Goal: Transaction & Acquisition: Purchase product/service

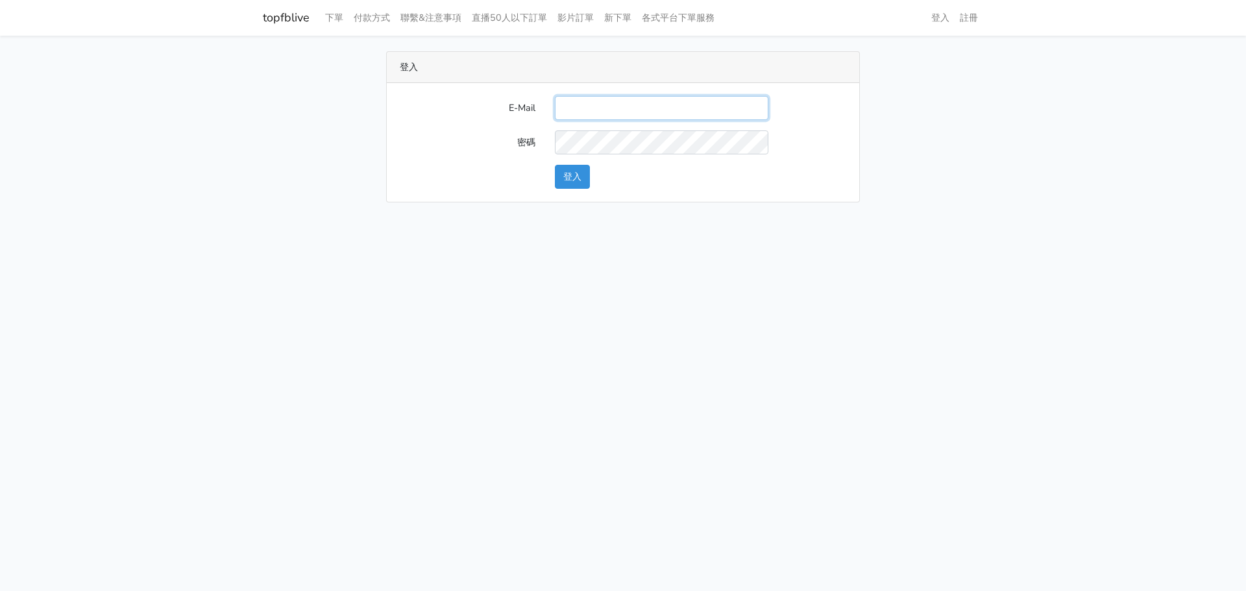
click at [663, 106] on input "E-Mail" at bounding box center [662, 108] width 214 height 24
type input "gftv30000@yahoo.com.tw"
click at [580, 172] on button "登入" at bounding box center [572, 177] width 35 height 24
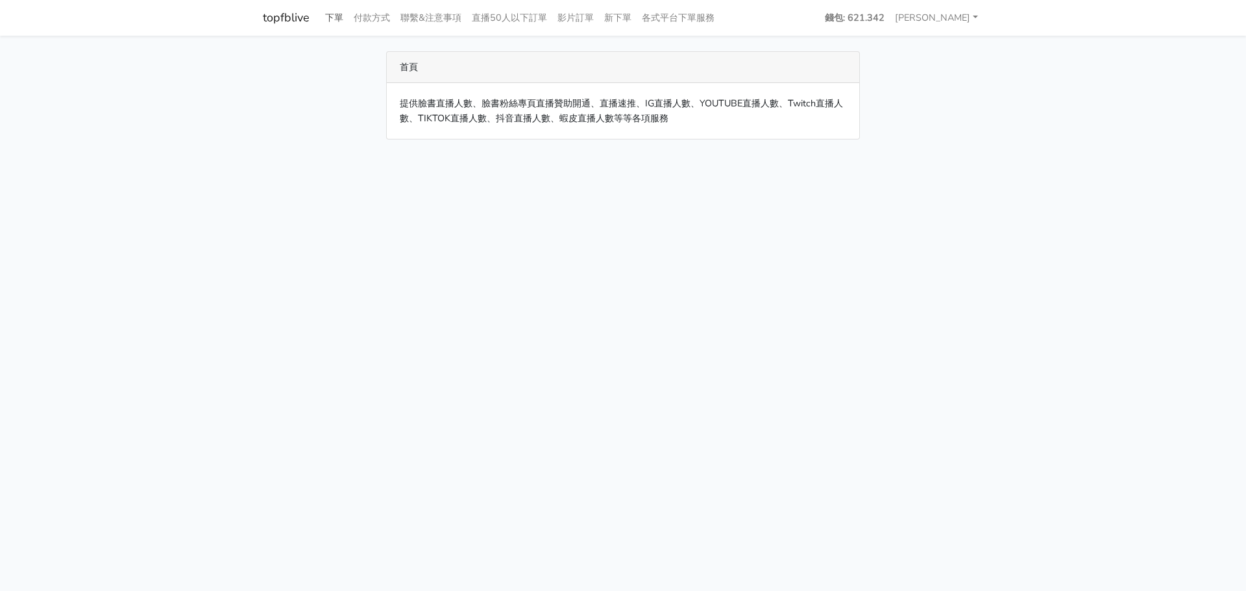
click at [336, 24] on link "下單" at bounding box center [334, 17] width 29 height 25
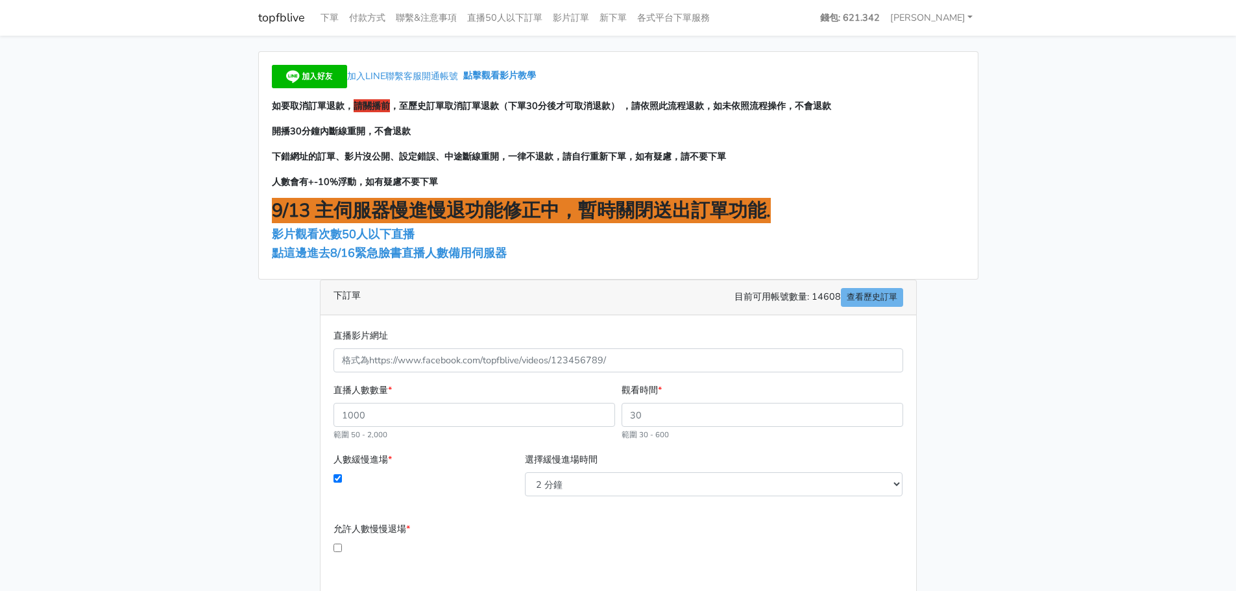
click at [328, 18] on link "下單" at bounding box center [329, 17] width 29 height 25
click at [418, 256] on span "點這邊進去8/16緊急臉書直播人數備用伺服器" at bounding box center [389, 253] width 235 height 16
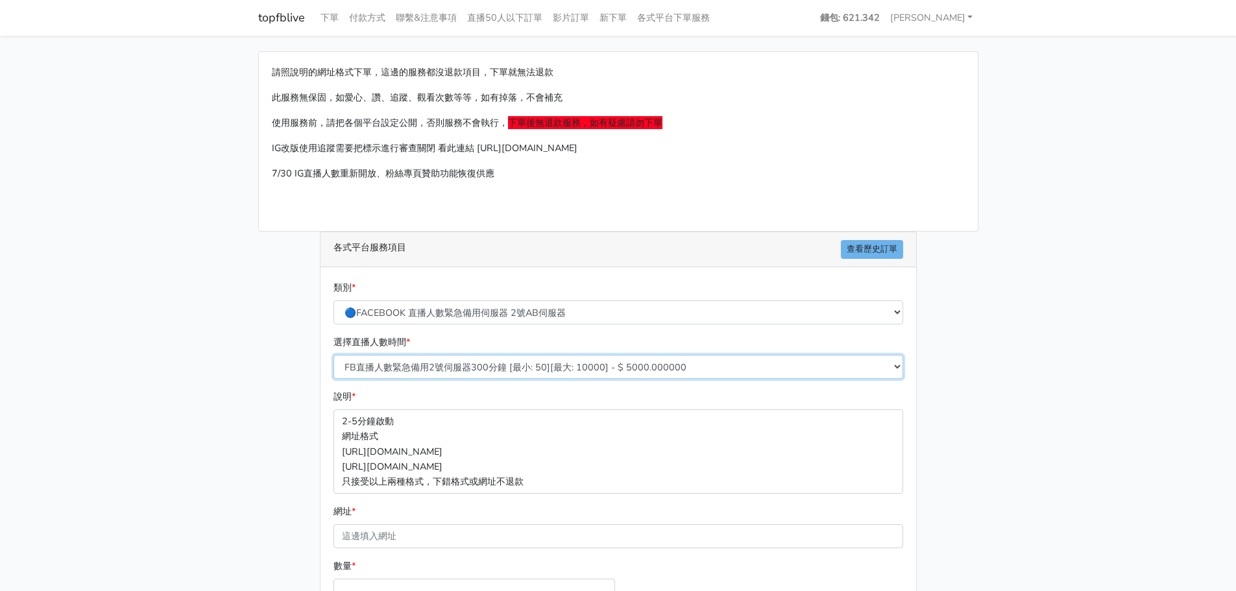
click at [487, 360] on select "FB直播人數緊急備用2號伺服器300分鐘 [最小: 50][最大: 10000] - $ 5000.000000 FB直播人數緊急備用2號伺服器60分鐘 [最…" at bounding box center [619, 367] width 570 height 24
select select "575"
click at [334, 355] on select "FB直播人數緊急備用2號伺服器300分鐘 [最小: 50][最大: 10000] - $ 5000.000000 FB直播人數緊急備用2號伺服器60分鐘 [最…" at bounding box center [619, 367] width 570 height 24
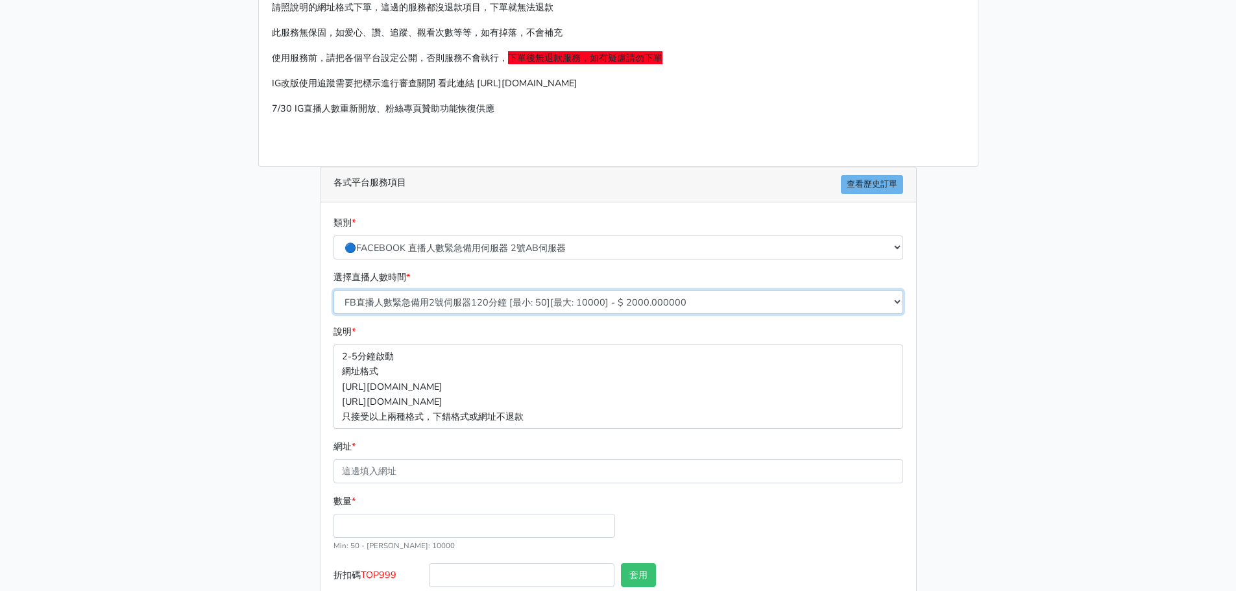
scroll to position [143, 0]
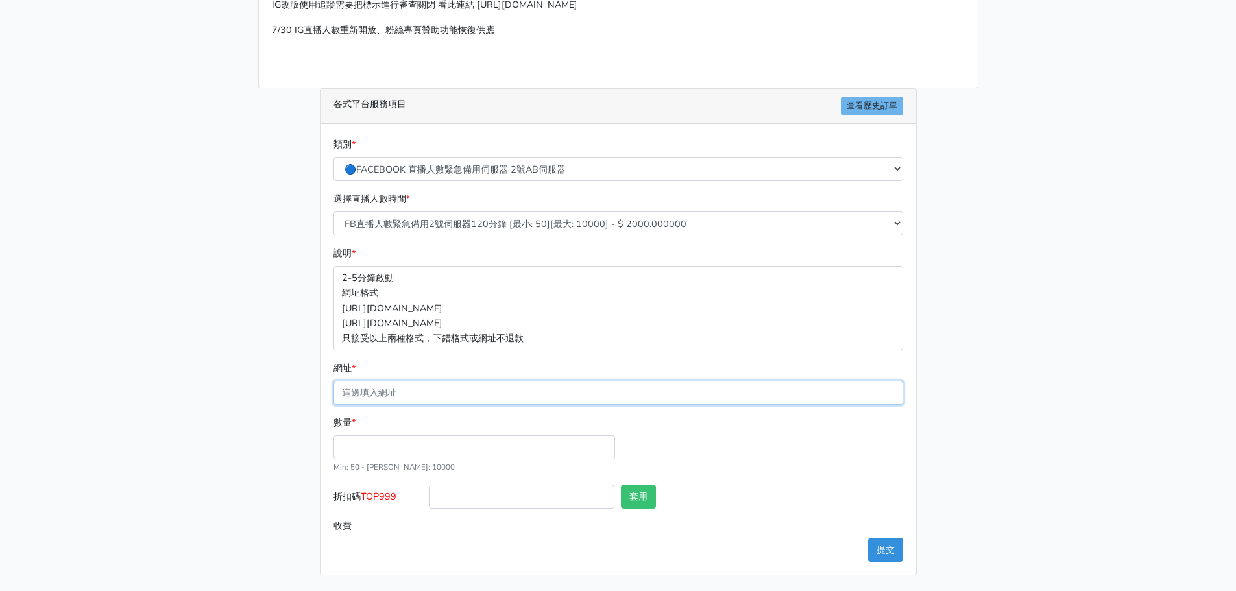
click at [443, 396] on input "網址 *" at bounding box center [619, 393] width 570 height 24
paste input "https://www.facebook.com/TaipeiHopePlazaFarmersMarket/videos/1280980223699157"
type input "https://www.facebook.com/TaipeiHopePlazaFarmersMarket/videos/1280980223699157"
click at [376, 445] on input "數量 *" at bounding box center [475, 448] width 282 height 24
type input "100"
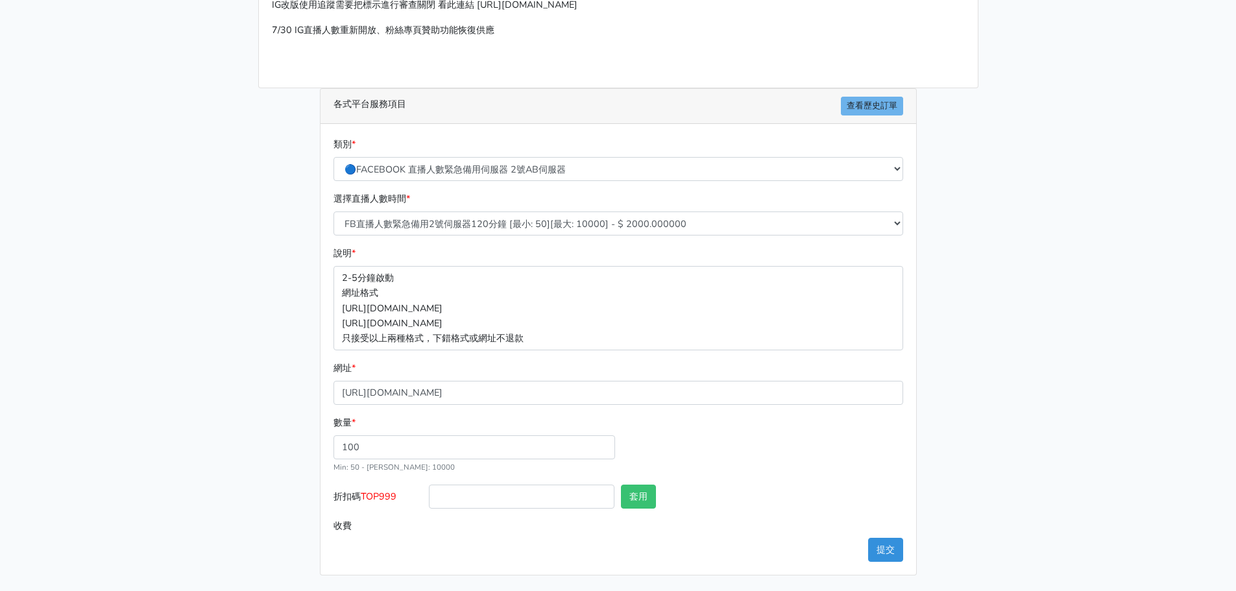
type input "200.000"
click at [382, 493] on span "TOP999" at bounding box center [379, 496] width 36 height 13
click at [429, 493] on input "折扣碼 TOP999" at bounding box center [522, 497] width 186 height 24
click at [382, 493] on span "TOP999" at bounding box center [379, 496] width 36 height 13
click at [429, 493] on input "折扣碼 TOP999" at bounding box center [522, 497] width 186 height 24
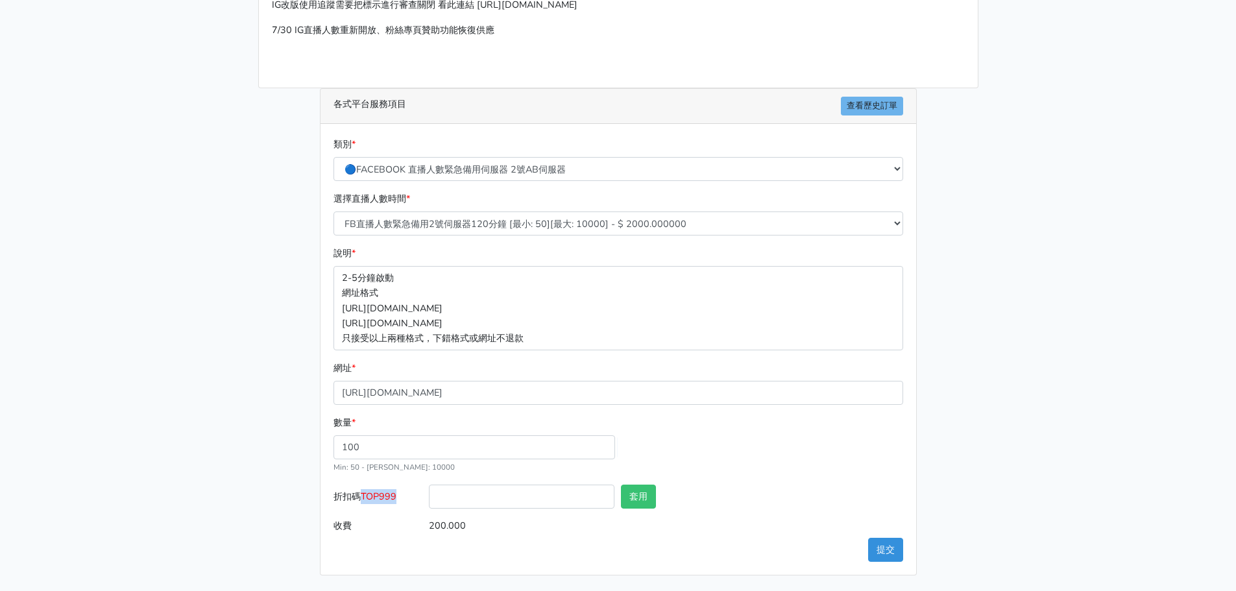
copy span "TOP999"
click at [464, 498] on input "折扣碼 TOP999" at bounding box center [522, 497] width 186 height 24
paste input "TOP999"
type input "TOP999"
click at [632, 492] on button "套用" at bounding box center [638, 497] width 35 height 24
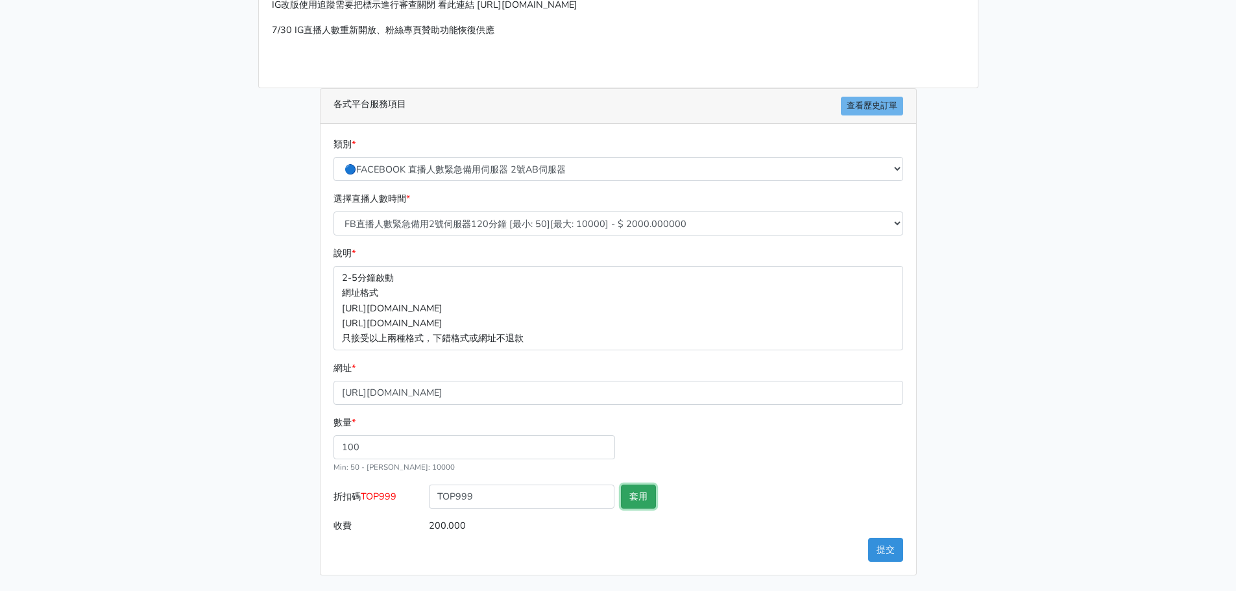
type input "套用失敗"
drag, startPoint x: 502, startPoint y: 501, endPoint x: 220, endPoint y: 497, distance: 282.4
click at [222, 497] on main "請照說明的網址格式下單，這邊的服務都沒退款項目，下單就無法退款 此服務無保固，如愛心、讚、追蹤、觀看次數等等，如有掉落，不會補充 使用服務前，請把各個平台設定…" at bounding box center [618, 241] width 1236 height 699
click at [896, 556] on button "提交" at bounding box center [885, 550] width 35 height 24
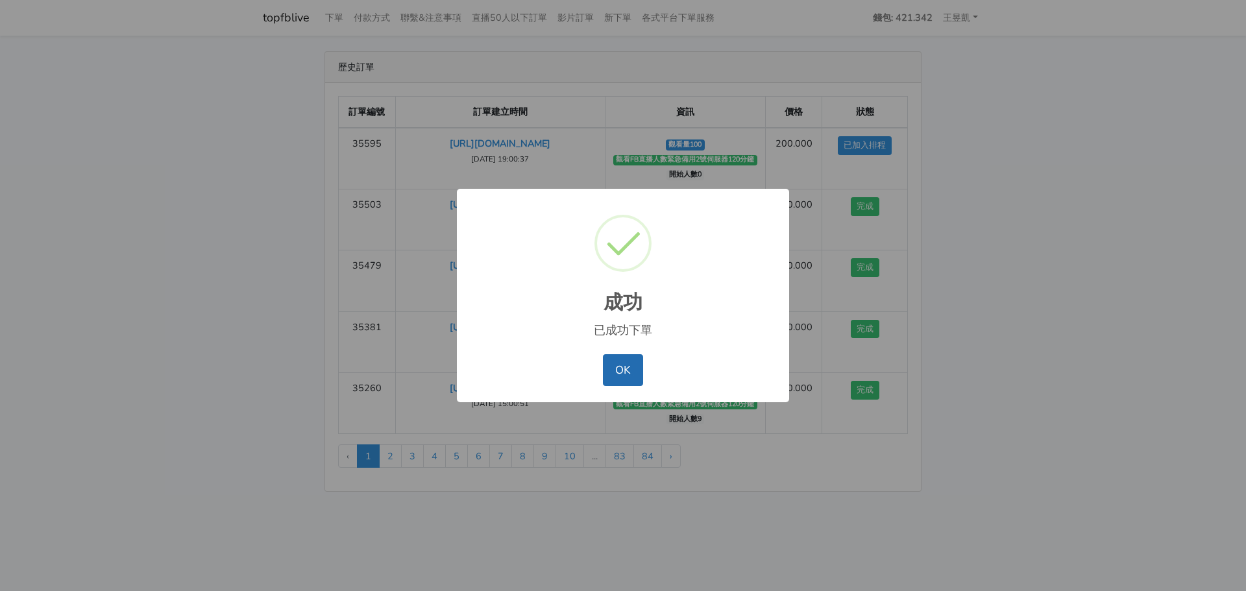
click at [617, 374] on button "OK" at bounding box center [623, 369] width 40 height 31
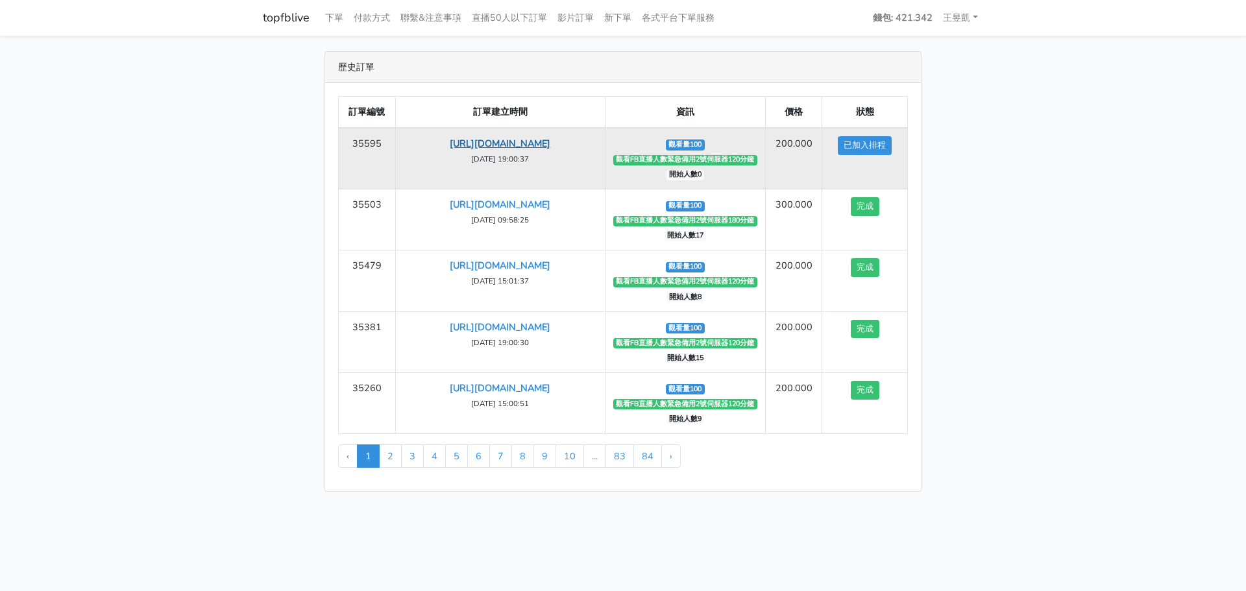
click at [526, 150] on link "[URL][DOMAIN_NAME]" at bounding box center [500, 143] width 101 height 13
